Goal: Task Accomplishment & Management: Use online tool/utility

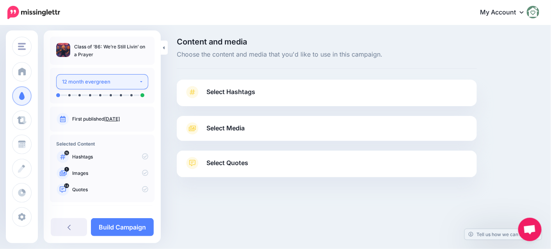
click at [83, 83] on div "12 month evergreen" at bounding box center [100, 81] width 77 height 9
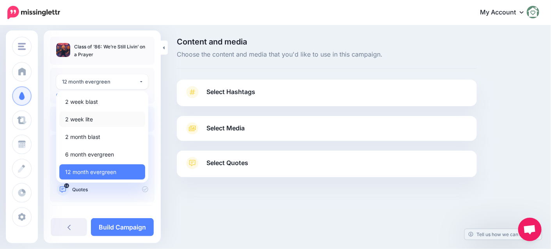
click at [83, 119] on span "2 week lite" at bounding box center [79, 119] width 28 height 9
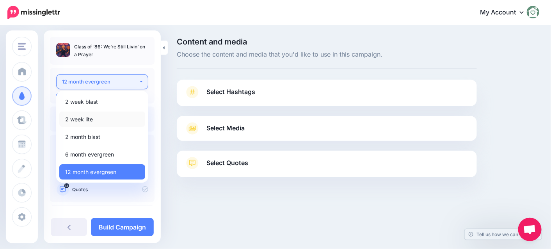
select select "******"
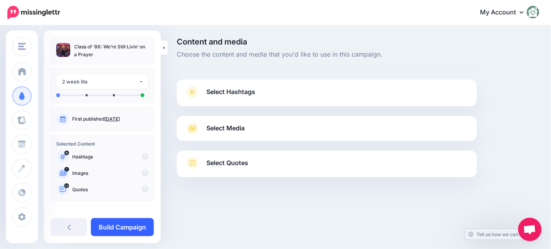
click at [118, 232] on link "Build Campaign" at bounding box center [122, 227] width 63 height 18
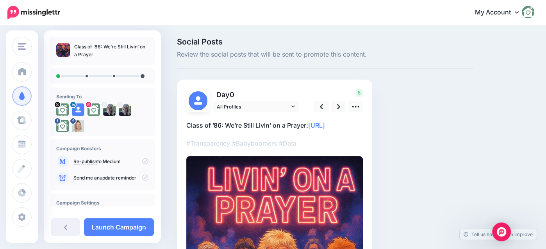
scroll to position [39, 0]
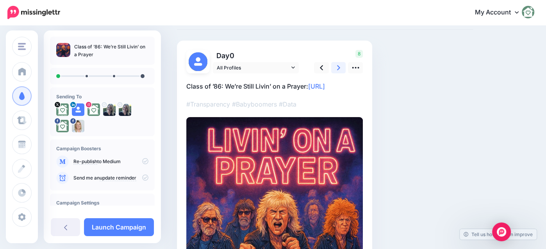
click at [337, 66] on icon at bounding box center [338, 67] width 3 height 5
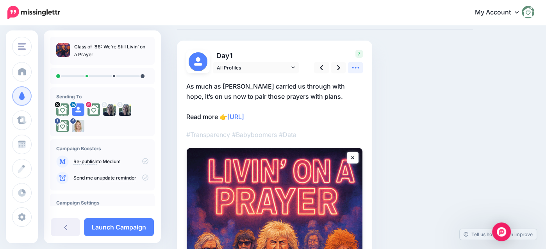
click at [355, 68] on icon at bounding box center [355, 68] width 7 height 2
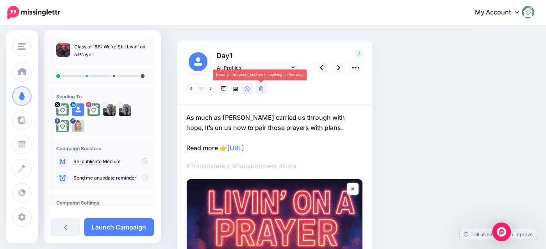
click at [259, 91] on icon at bounding box center [261, 88] width 5 height 5
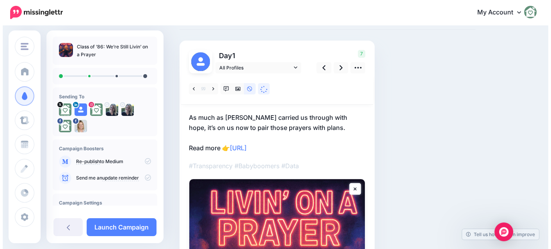
scroll to position [0, 0]
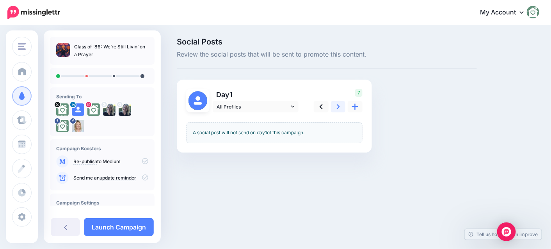
click at [336, 106] on link at bounding box center [338, 106] width 15 height 11
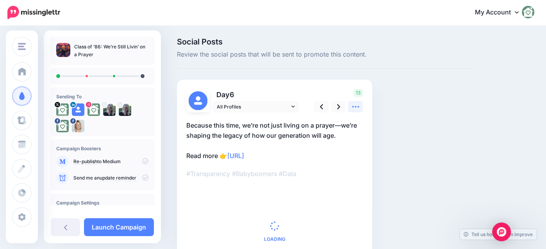
click at [355, 110] on icon at bounding box center [355, 107] width 8 height 8
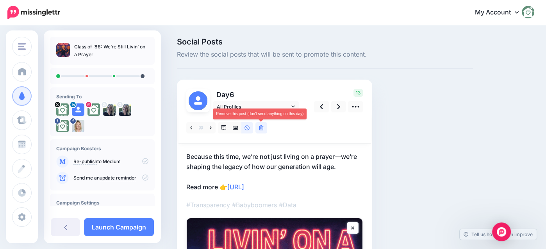
click at [261, 130] on icon at bounding box center [261, 127] width 5 height 5
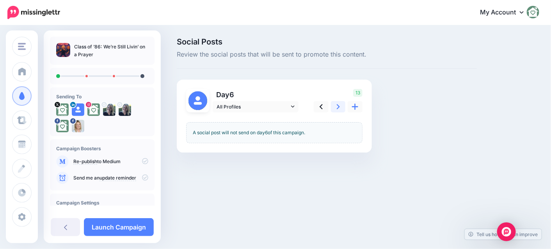
click at [341, 108] on link at bounding box center [338, 106] width 15 height 11
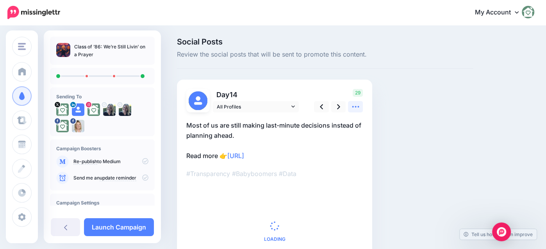
click at [353, 108] on icon at bounding box center [355, 107] width 8 height 8
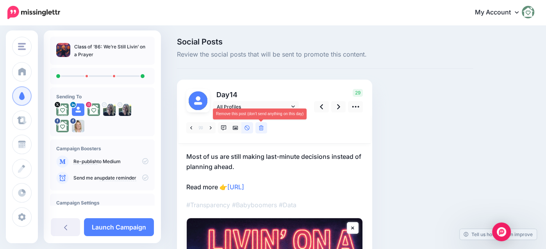
click at [264, 129] on link at bounding box center [261, 127] width 12 height 11
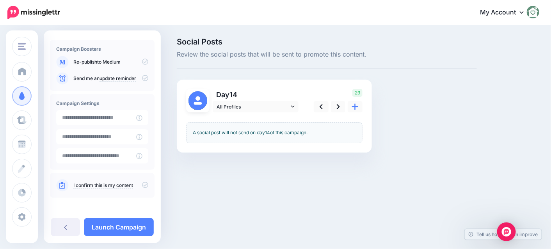
scroll to position [101, 0]
click at [126, 181] on link "I confirm this is my content" at bounding box center [103, 184] width 60 height 6
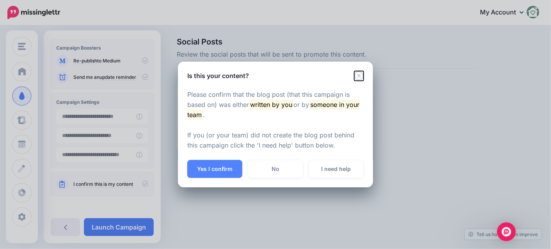
click at [361, 75] on icon "Close" at bounding box center [358, 75] width 9 height 9
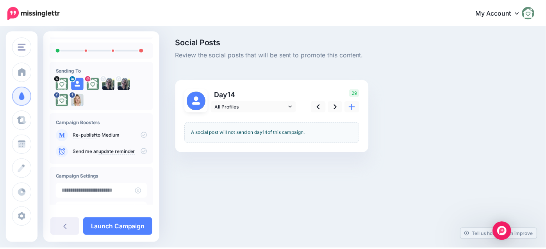
scroll to position [0, 0]
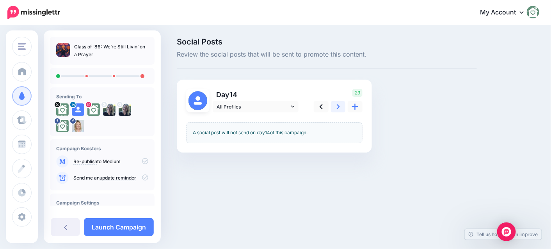
click at [340, 105] on link at bounding box center [338, 106] width 15 height 11
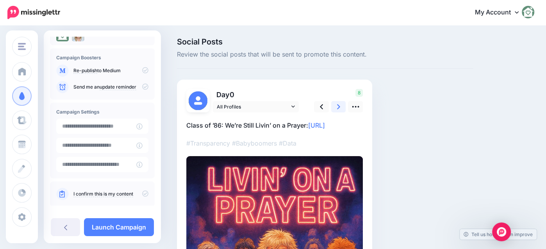
scroll to position [101, 0]
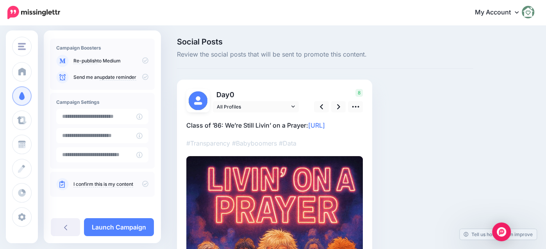
drag, startPoint x: 237, startPoint y: 64, endPoint x: 195, endPoint y: 66, distance: 42.2
click at [236, 64] on div "Social Posts Review the social posts that will be sent to promote this content." at bounding box center [325, 53] width 296 height 31
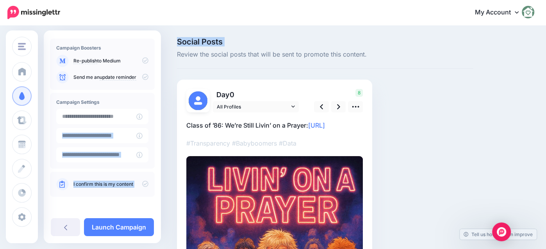
drag, startPoint x: 156, startPoint y: 111, endPoint x: 162, endPoint y: 60, distance: 51.8
click at [162, 60] on div "NEXT BEST HOME - ACTIVE NEXT BEST HOME - ACTIVE Next Best Home Verdict Resource…" at bounding box center [273, 245] width 546 height 439
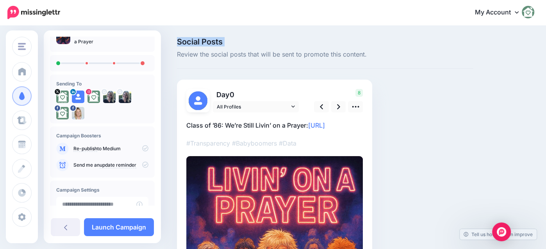
scroll to position [0, 0]
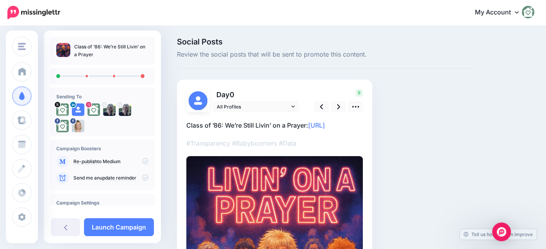
click at [94, 75] on ul at bounding box center [102, 76] width 92 height 4
click at [87, 76] on li at bounding box center [86, 76] width 2 height 2
drag, startPoint x: 114, startPoint y: 163, endPoint x: 133, endPoint y: 153, distance: 21.3
click at [122, 160] on p "Re-publish to Medium" at bounding box center [110, 161] width 75 height 7
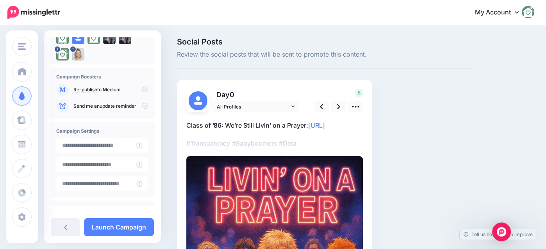
scroll to position [101, 0]
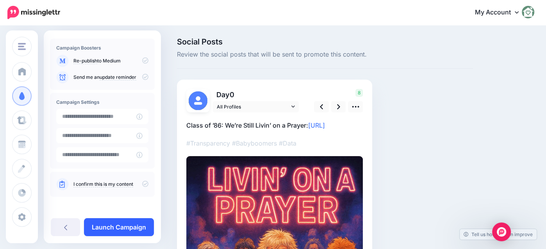
click at [106, 226] on link "Launch Campaign" at bounding box center [119, 227] width 70 height 18
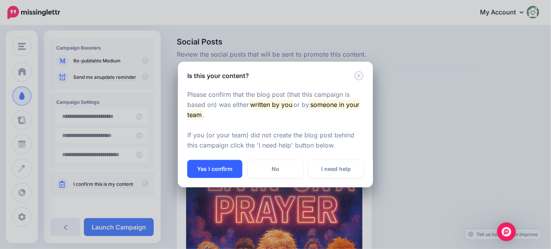
click at [232, 166] on button "Yes I confirm" at bounding box center [214, 169] width 55 height 18
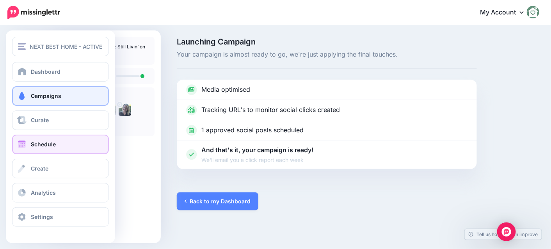
click at [19, 146] on span at bounding box center [22, 144] width 10 height 8
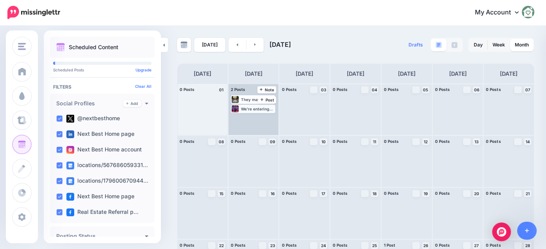
click at [245, 110] on div "We’re entering an era where people who planned responsibly for retirement are n…" at bounding box center [258, 109] width 34 height 5
click at [240, 121] on link "Edit" at bounding box center [241, 118] width 19 height 7
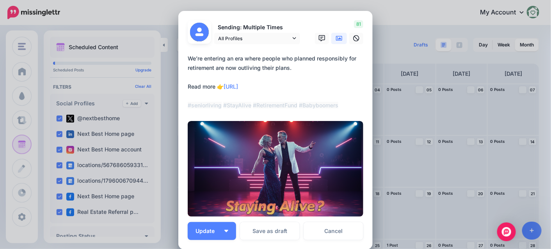
click at [156, 12] on div "Edit Post Loading Sending: Multiple Times" at bounding box center [275, 124] width 551 height 249
click at [332, 231] on link "Cancel" at bounding box center [334, 231] width 60 height 18
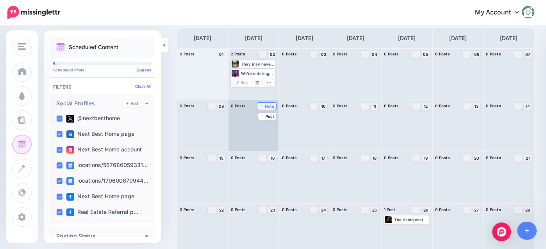
scroll to position [78, 0]
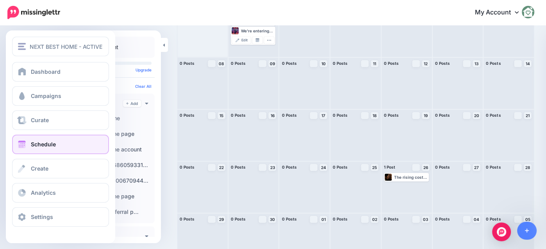
click at [22, 142] on span at bounding box center [22, 144] width 10 height 8
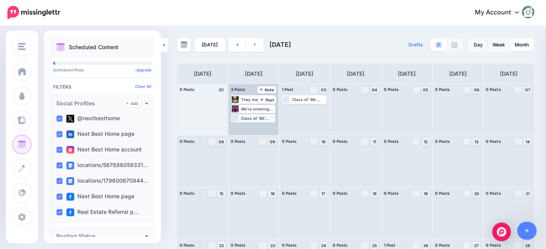
click at [252, 119] on div "Class of ’86: We’re Still Livin’ on a Prayer: [URL] #Transparency #Babyboomers …" at bounding box center [258, 118] width 34 height 5
click at [243, 130] on link "Edit" at bounding box center [241, 127] width 19 height 7
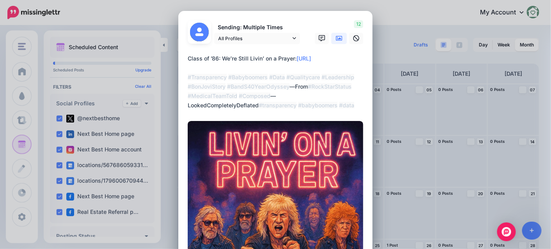
scroll to position [195, 0]
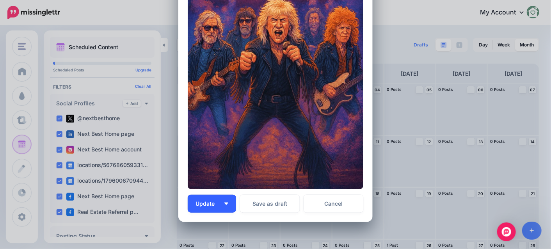
click at [216, 206] on button "Update" at bounding box center [212, 204] width 48 height 18
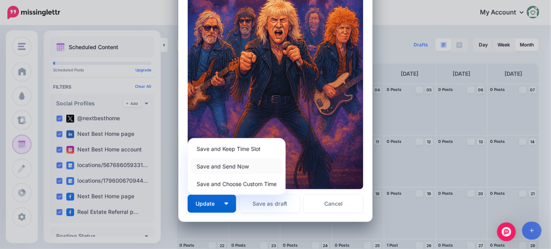
click at [217, 164] on link "Save and Send Now" at bounding box center [237, 166] width 92 height 15
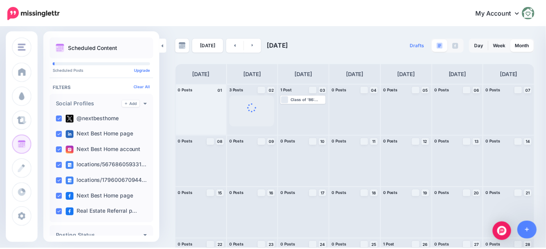
scroll to position [0, 0]
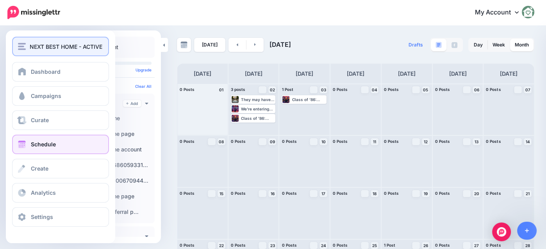
click at [16, 41] on button "NEXT BEST HOME - ACTIVE" at bounding box center [60, 47] width 97 height 20
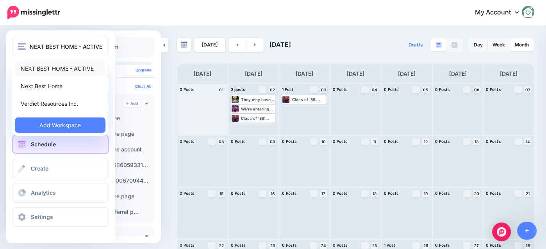
click at [34, 67] on link "NEXT BEST HOME - ACTIVE" at bounding box center [60, 68] width 91 height 15
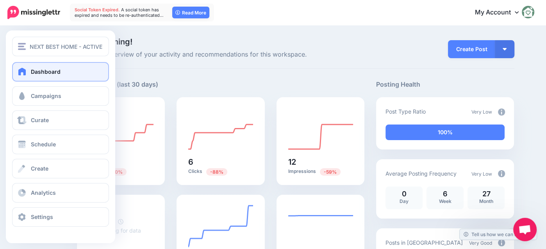
click at [43, 69] on span "Dashboard" at bounding box center [46, 71] width 30 height 7
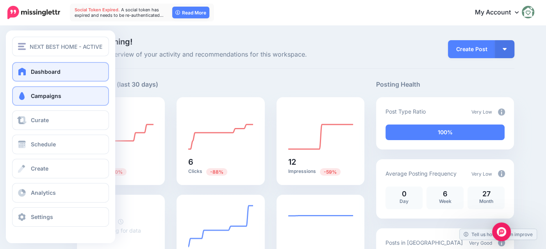
click at [37, 100] on link "Campaigns" at bounding box center [60, 96] width 97 height 20
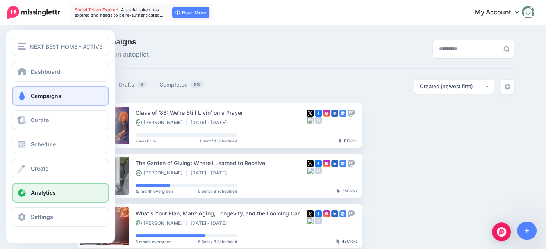
click at [37, 190] on span "Analytics" at bounding box center [43, 192] width 25 height 7
click at [43, 194] on span "Analytics" at bounding box center [43, 192] width 25 height 7
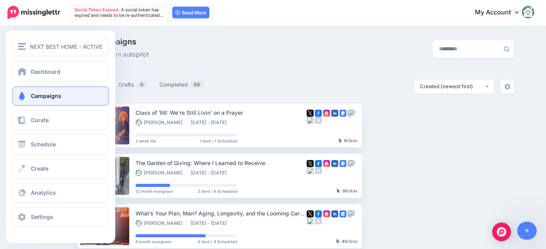
drag, startPoint x: 25, startPoint y: 245, endPoint x: 34, endPoint y: 233, distance: 14.2
click at [29, 241] on div "NEXT BEST HOME - ACTIVE NEXT BEST HOME - ACTIVE Next Best Home Verdict Resource…" at bounding box center [273, 251] width 546 height 451
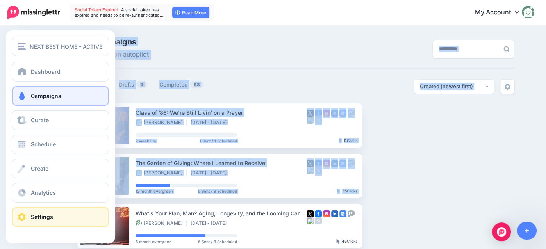
click at [34, 222] on link "Settings" at bounding box center [60, 217] width 97 height 20
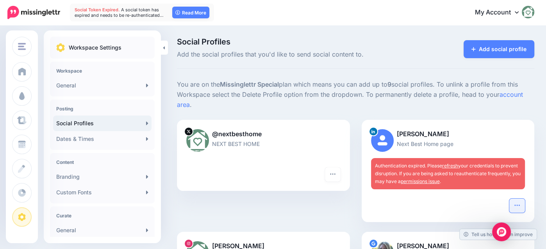
click at [520, 202] on icon "button" at bounding box center [517, 205] width 6 height 6
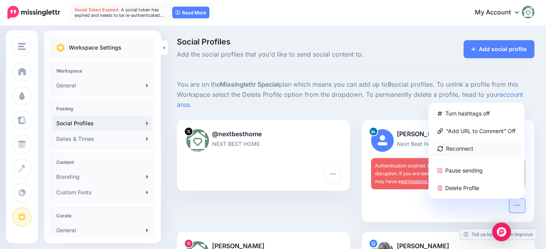
click at [454, 141] on link "Reconnect" at bounding box center [476, 148] width 90 height 15
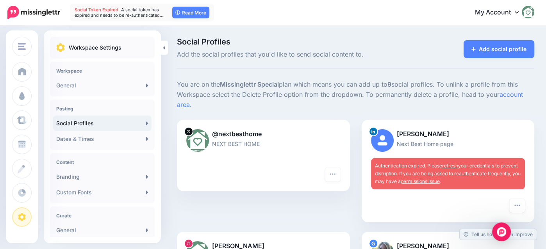
scroll to position [195, 0]
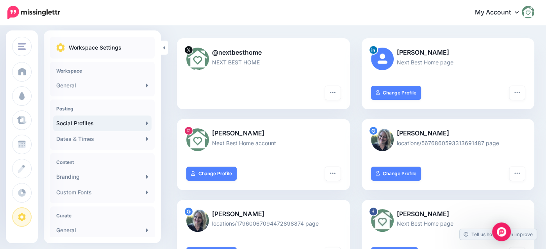
scroll to position [117, 0]
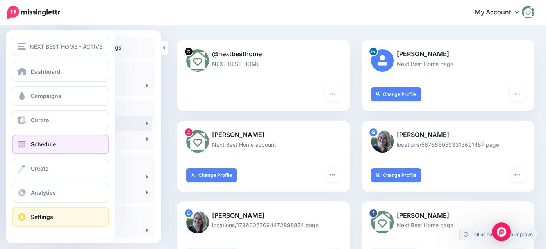
click at [28, 147] on link "Schedule" at bounding box center [60, 145] width 97 height 20
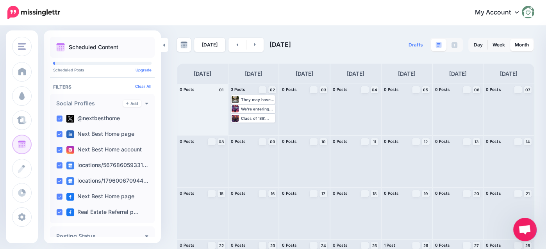
click at [245, 119] on div "Class of ’86: We’re Still Livin’ on a Prayer: [URL] #Transparency #Babyboomers …" at bounding box center [258, 118] width 34 height 5
click at [239, 129] on img at bounding box center [237, 128] width 4 height 4
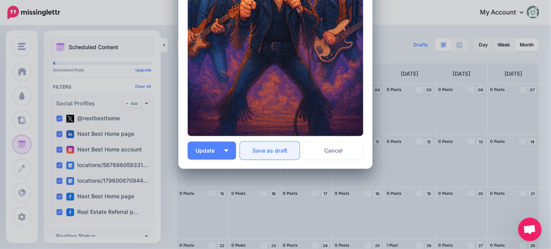
scroll to position [252, 0]
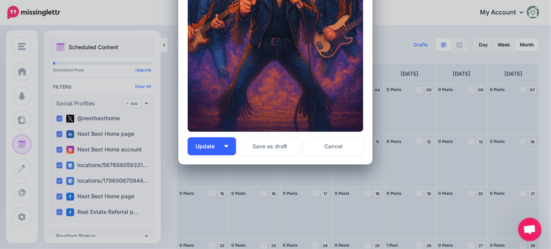
click at [222, 150] on button "Update" at bounding box center [212, 146] width 48 height 18
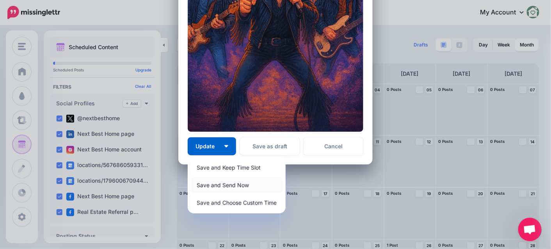
click at [218, 186] on link "Save and Send Now" at bounding box center [237, 185] width 92 height 15
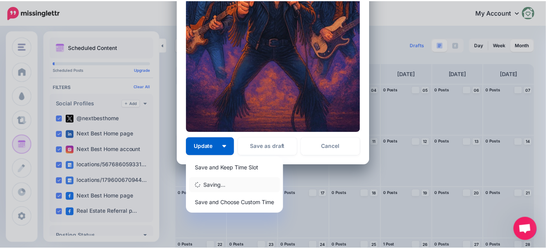
scroll to position [0, 0]
